Goal: Complete application form: Complete application form

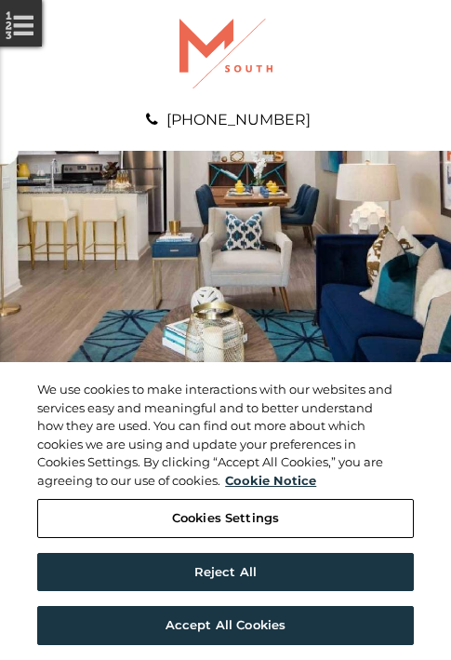
scroll to position [952, 0]
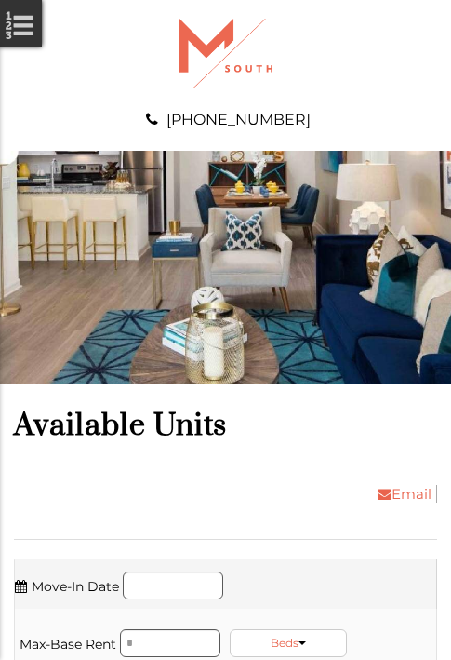
scroll to position [2024, 0]
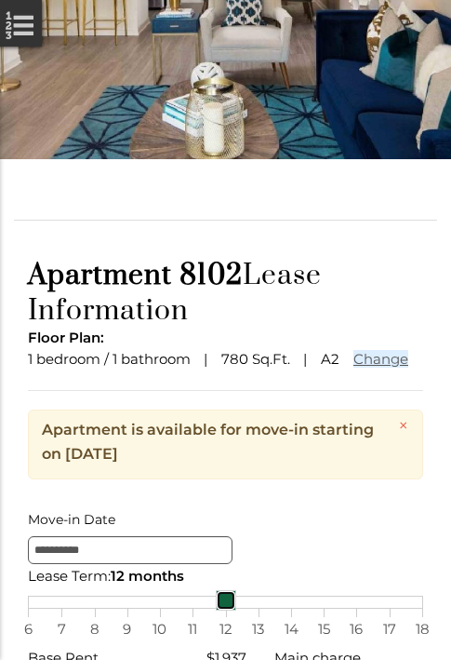
click at [225, 611] on link at bounding box center [226, 600] width 20 height 20
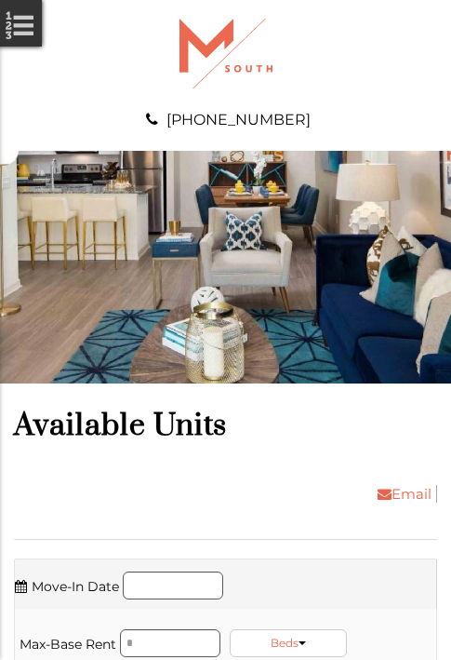
scroll to position [2659, 0]
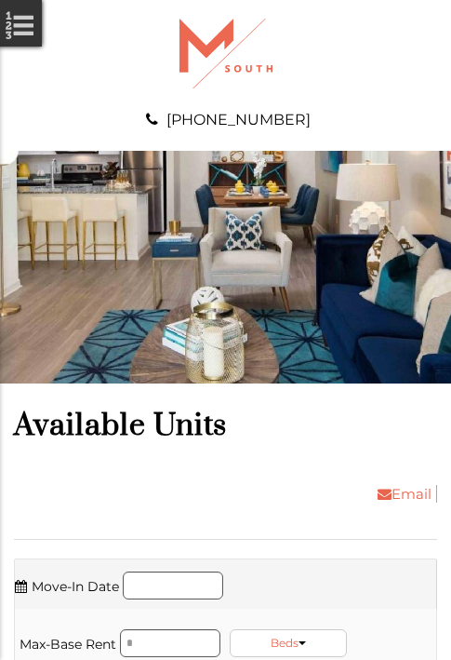
scroll to position [3730, 0]
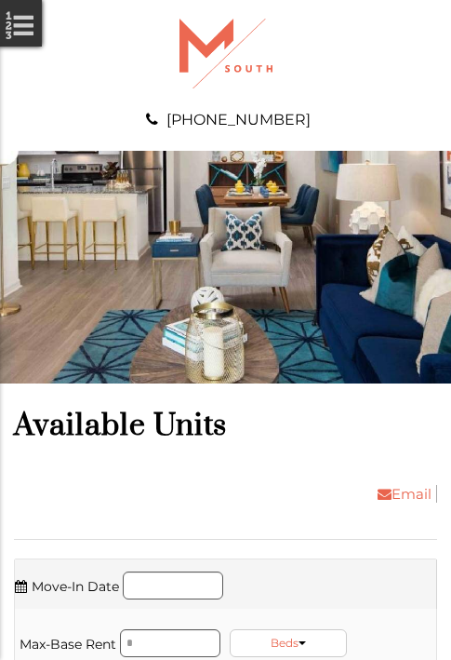
scroll to position [4047, 0]
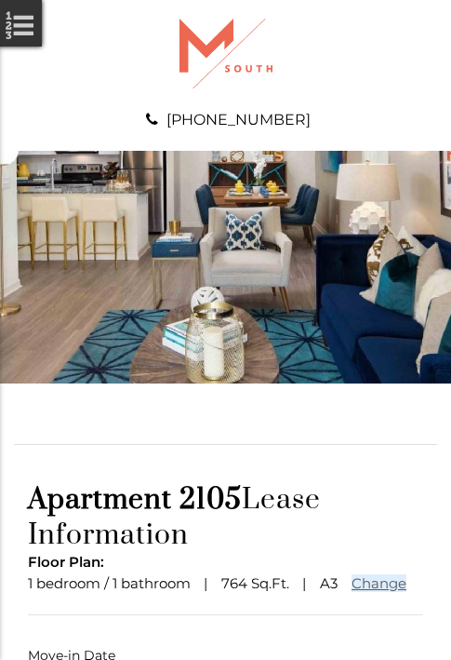
scroll to position [138, 0]
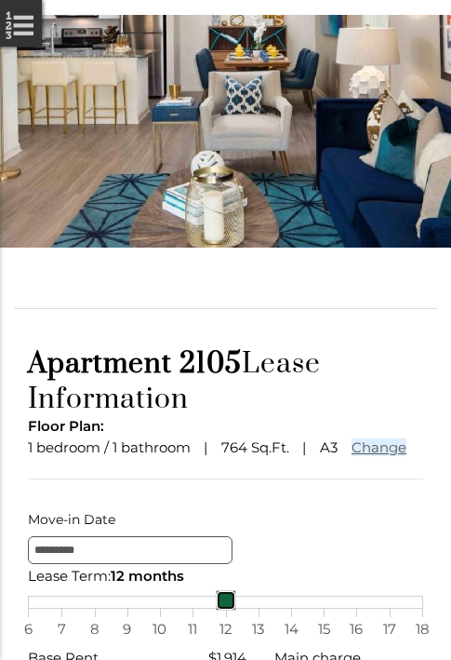
click at [225, 611] on link at bounding box center [226, 600] width 20 height 20
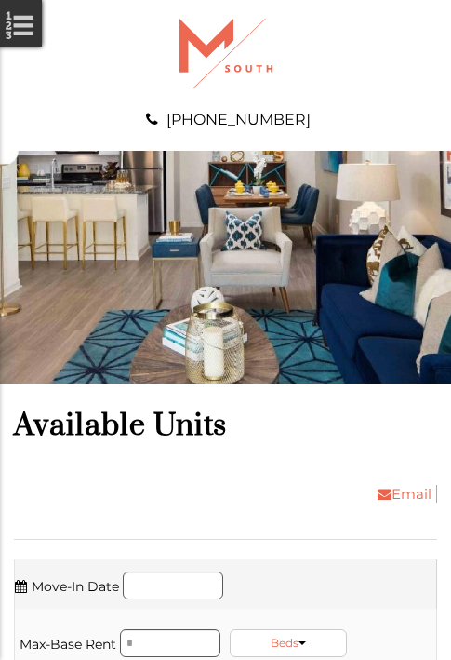
scroll to position [5555, 0]
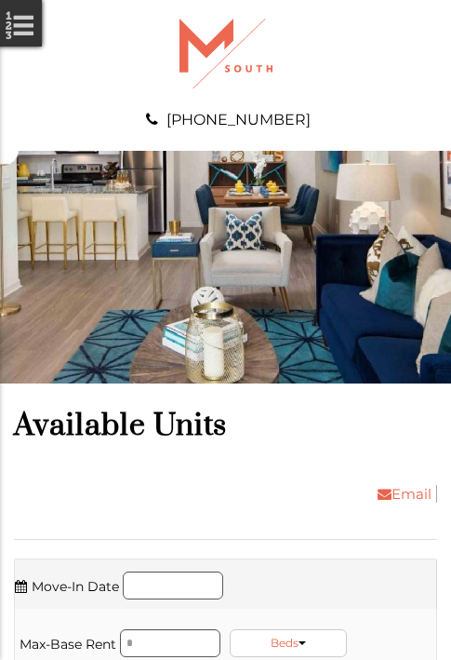
scroll to position [5873, 0]
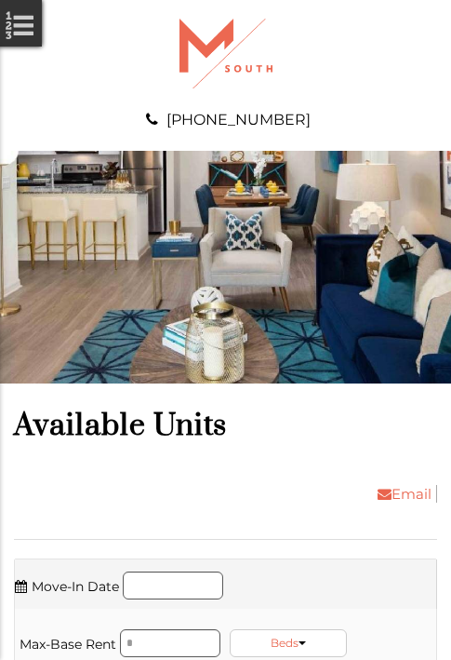
scroll to position [6508, 0]
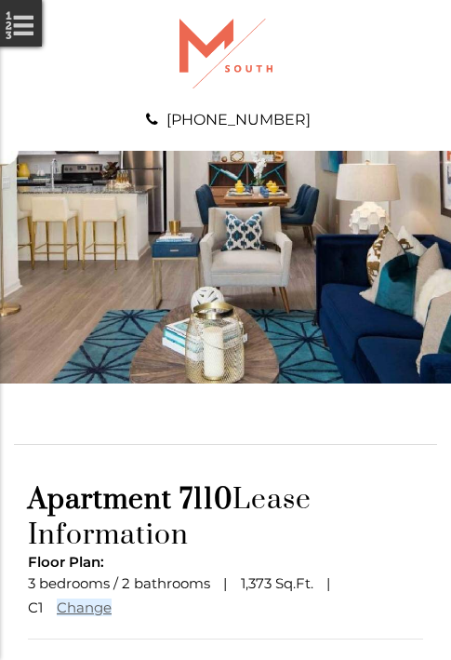
scroll to position [162, 0]
